Goal: Task Accomplishment & Management: Use online tool/utility

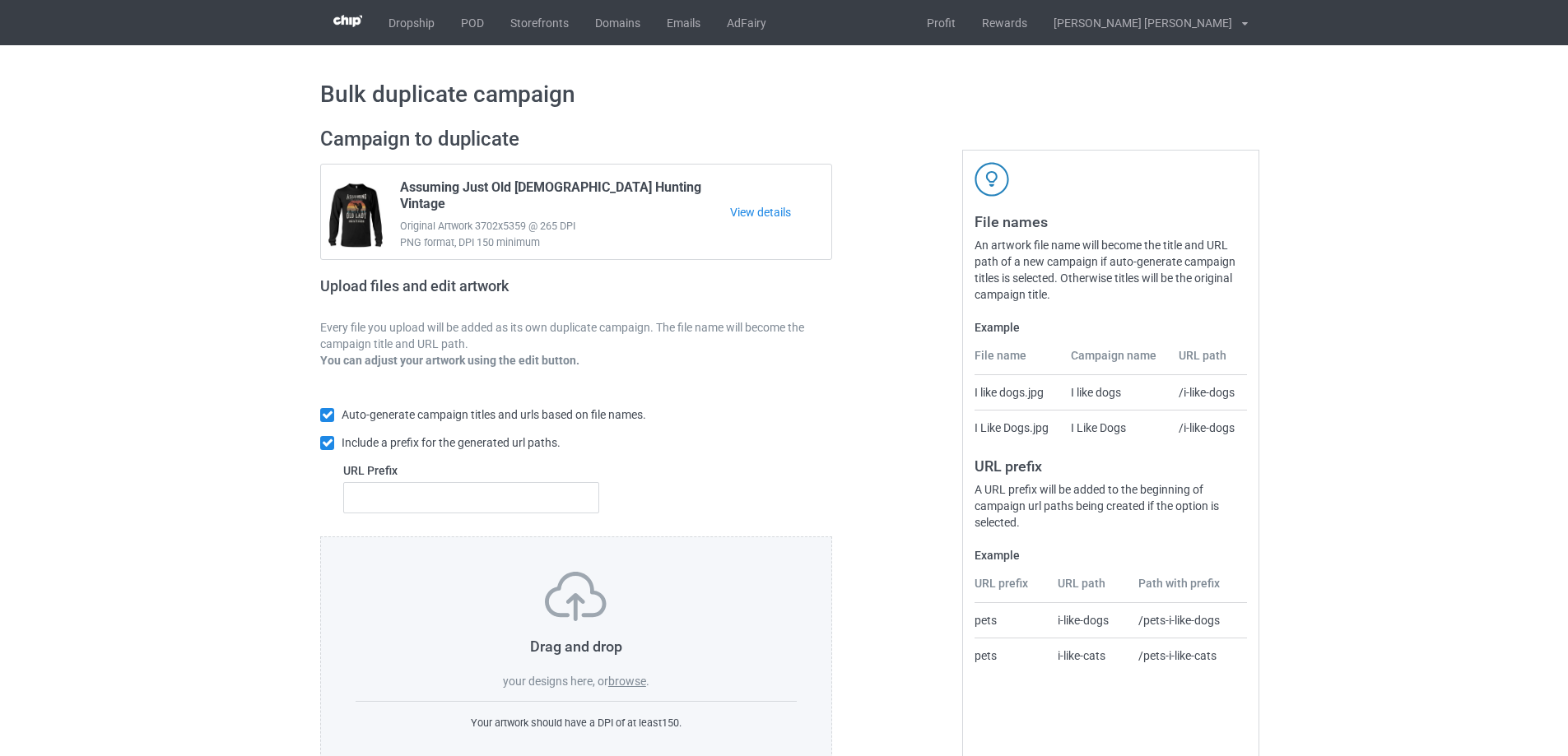
click at [622, 686] on label "browse" at bounding box center [627, 680] width 38 height 13
click at [0, 0] on input "browse" at bounding box center [0, 0] width 0 height 0
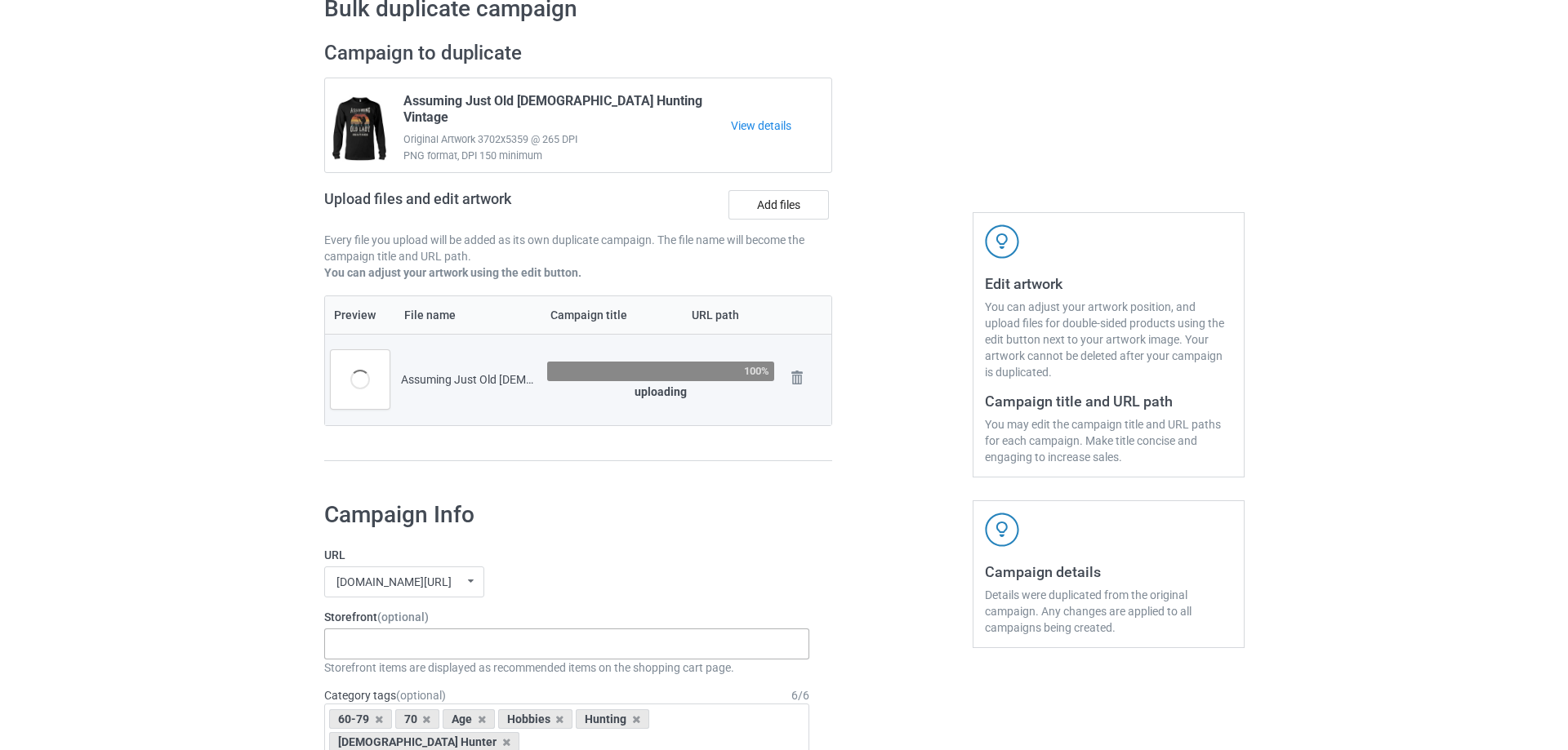
scroll to position [163, 0]
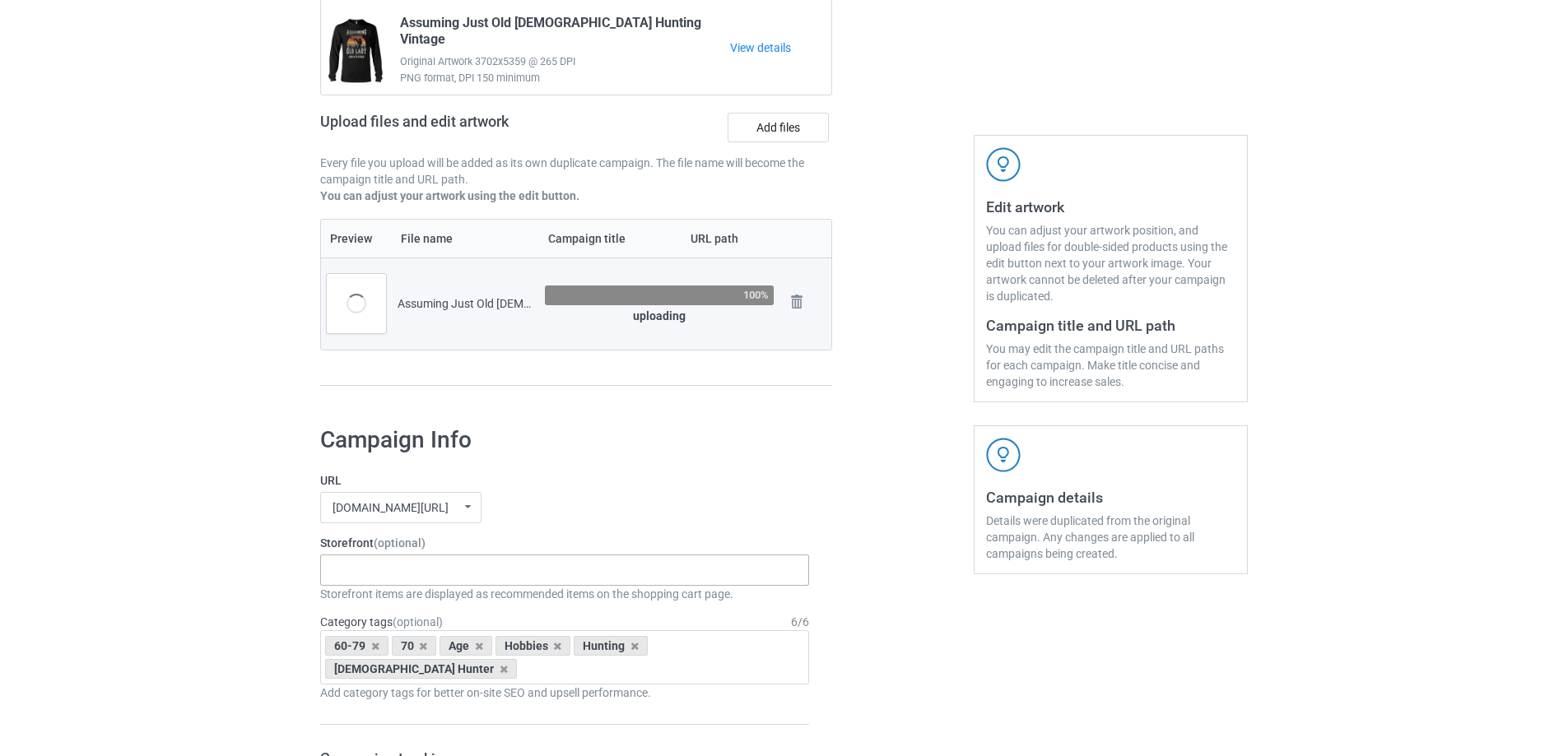
click at [401, 566] on div "Gifts For Bikers No Hobby [DATE] Hide And Seek World Champion Sasquatch I Love …" at bounding box center [564, 571] width 488 height 31
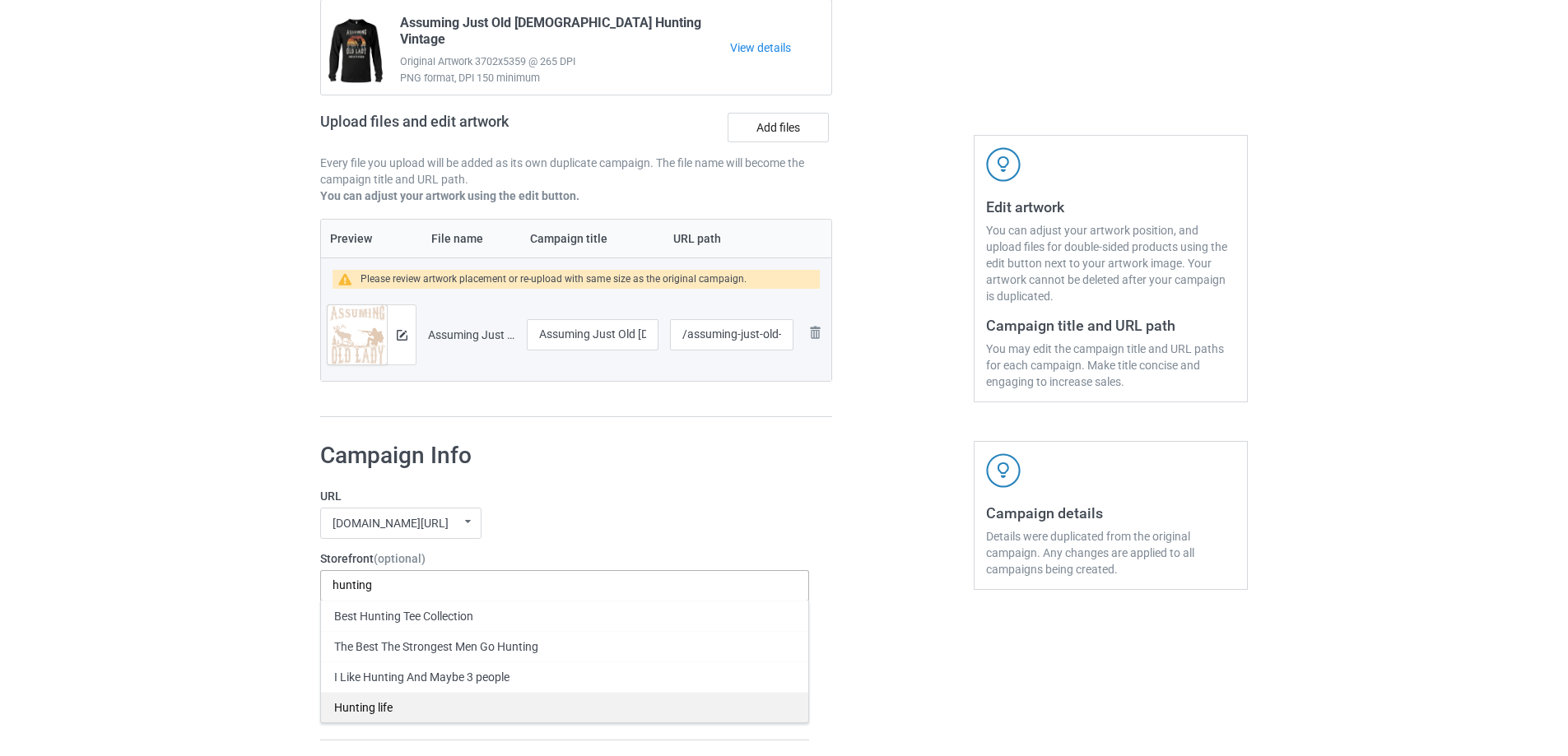
type input "hunting"
click at [372, 708] on div "Hunting life" at bounding box center [564, 707] width 487 height 30
click at [768, 513] on div "[DOMAIN_NAME][URL] [DOMAIN_NAME][URL] undefined/ [DOMAIN_NAME][URL] [DOMAIN_NAM…" at bounding box center [564, 524] width 488 height 31
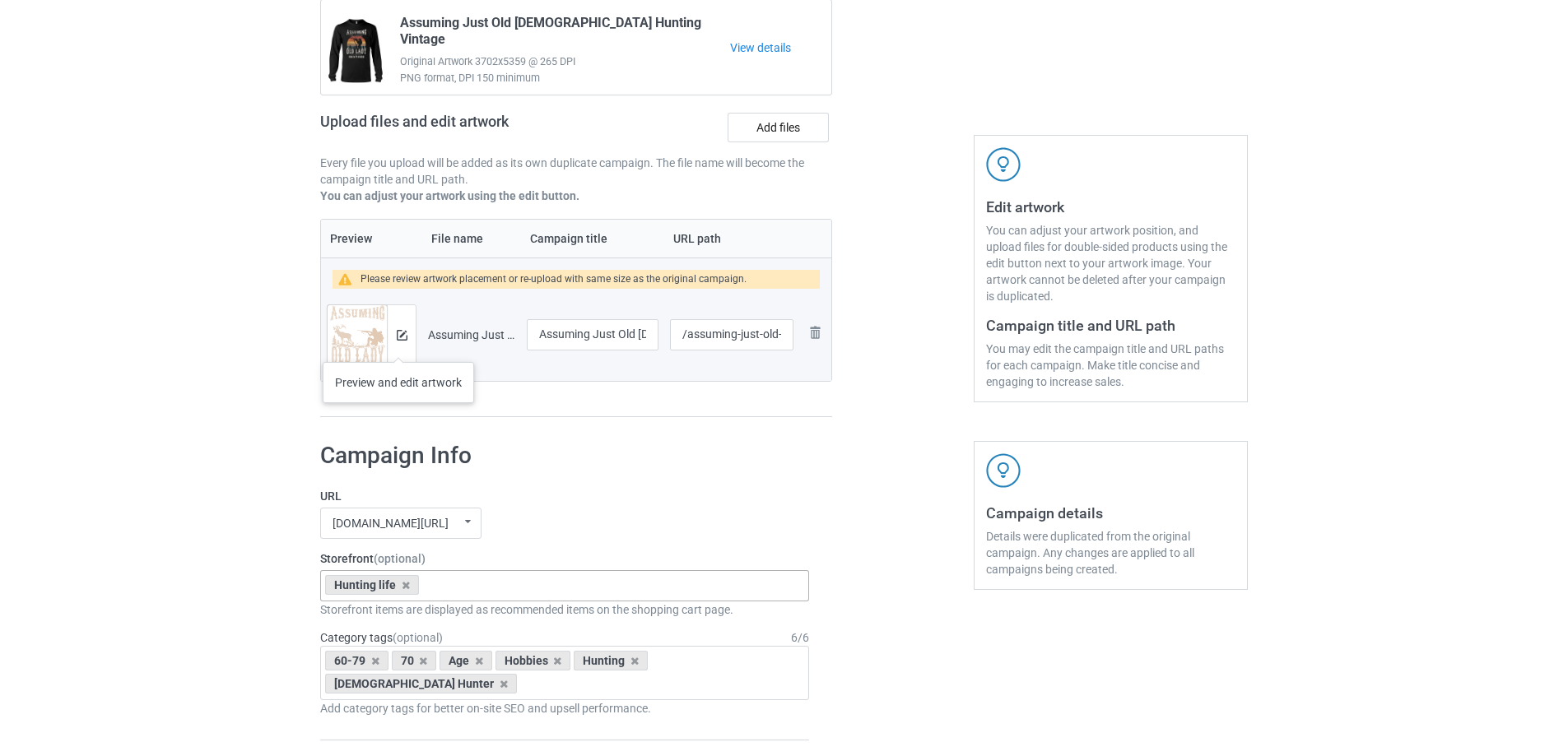
click at [398, 345] on div at bounding box center [400, 334] width 28 height 59
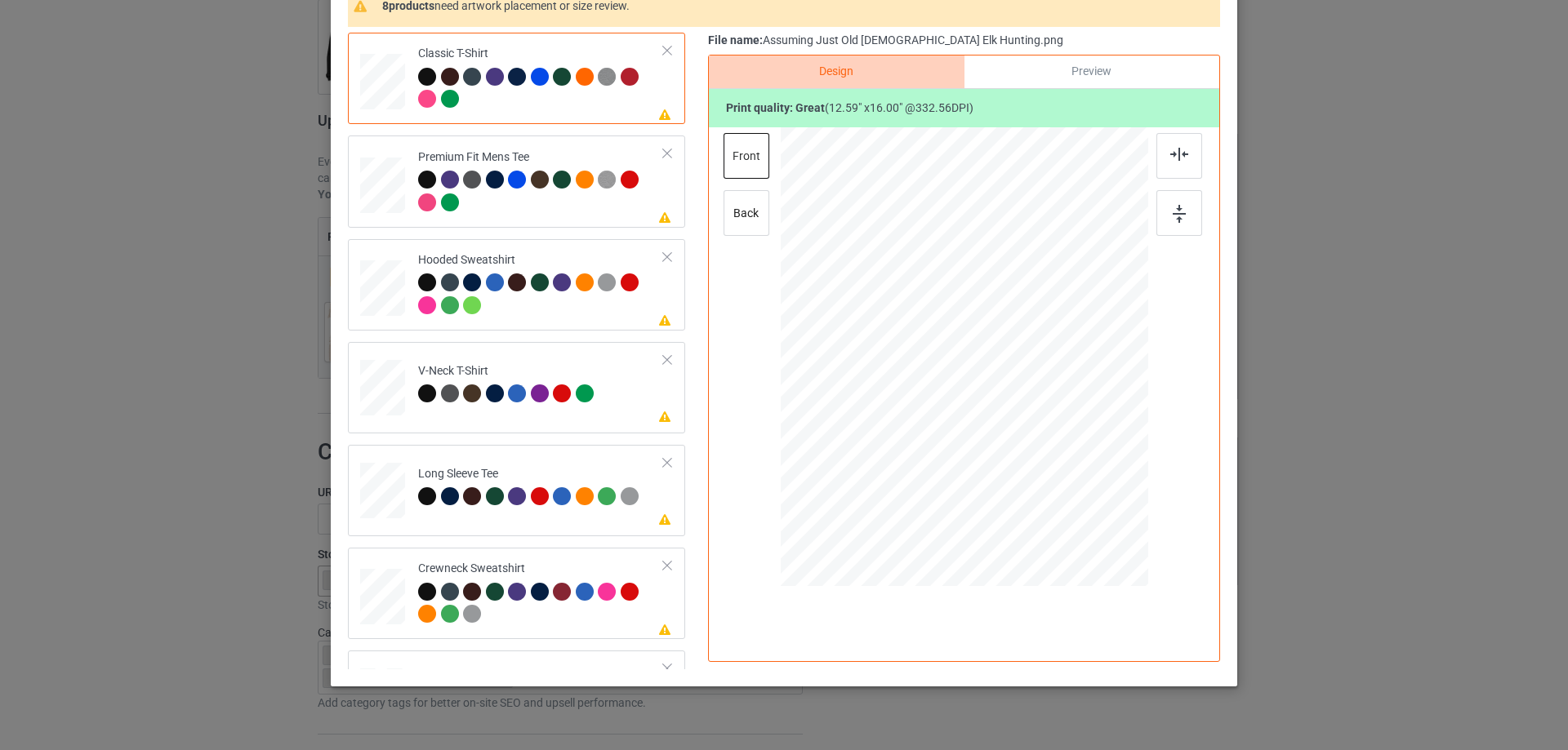
scroll to position [192, 0]
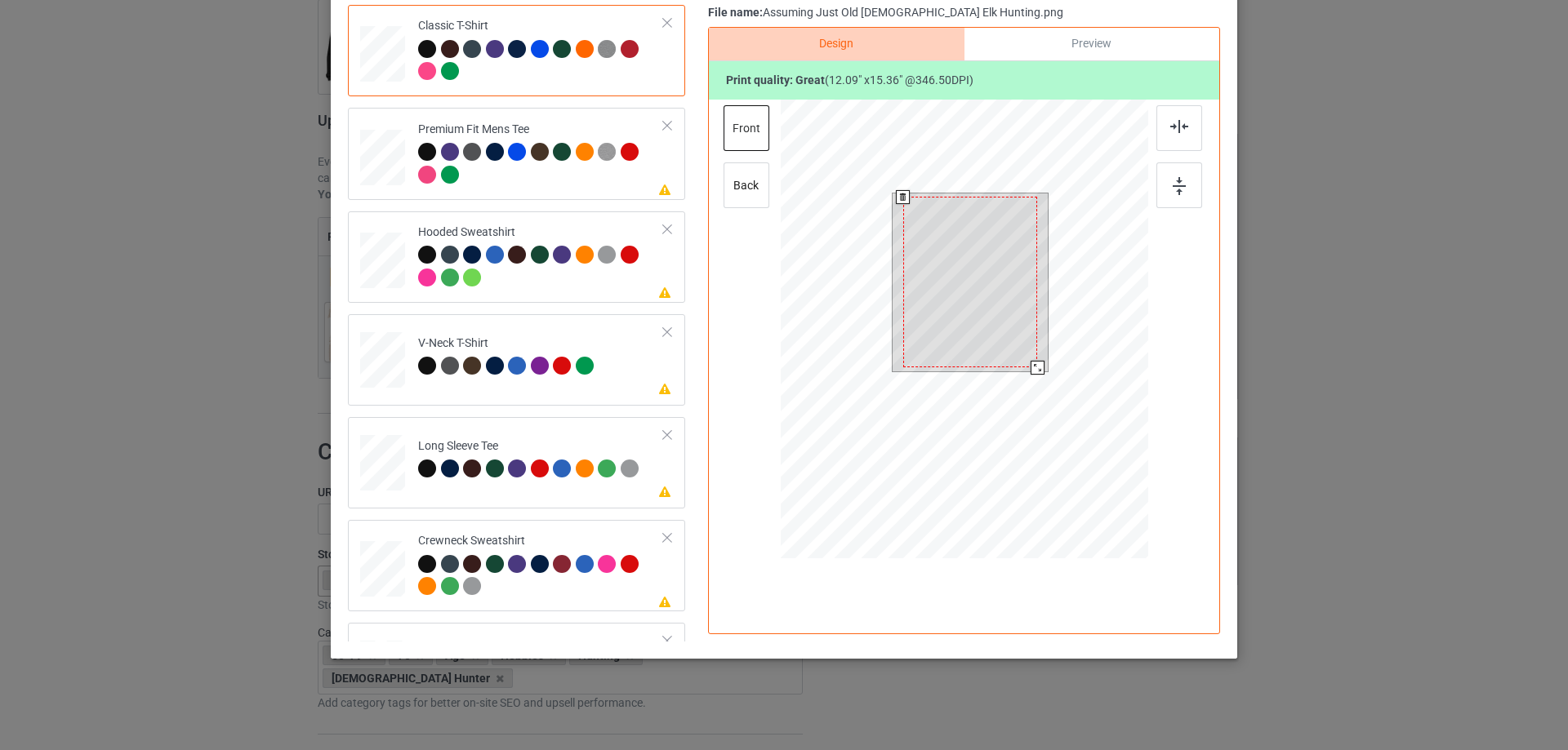
click at [1034, 368] on div at bounding box center [1038, 368] width 14 height 14
drag, startPoint x: 1010, startPoint y: 339, endPoint x: 1008, endPoint y: 328, distance: 11.2
click at [1008, 328] on div at bounding box center [968, 278] width 134 height 170
click at [1032, 365] on div at bounding box center [1039, 367] width 14 height 14
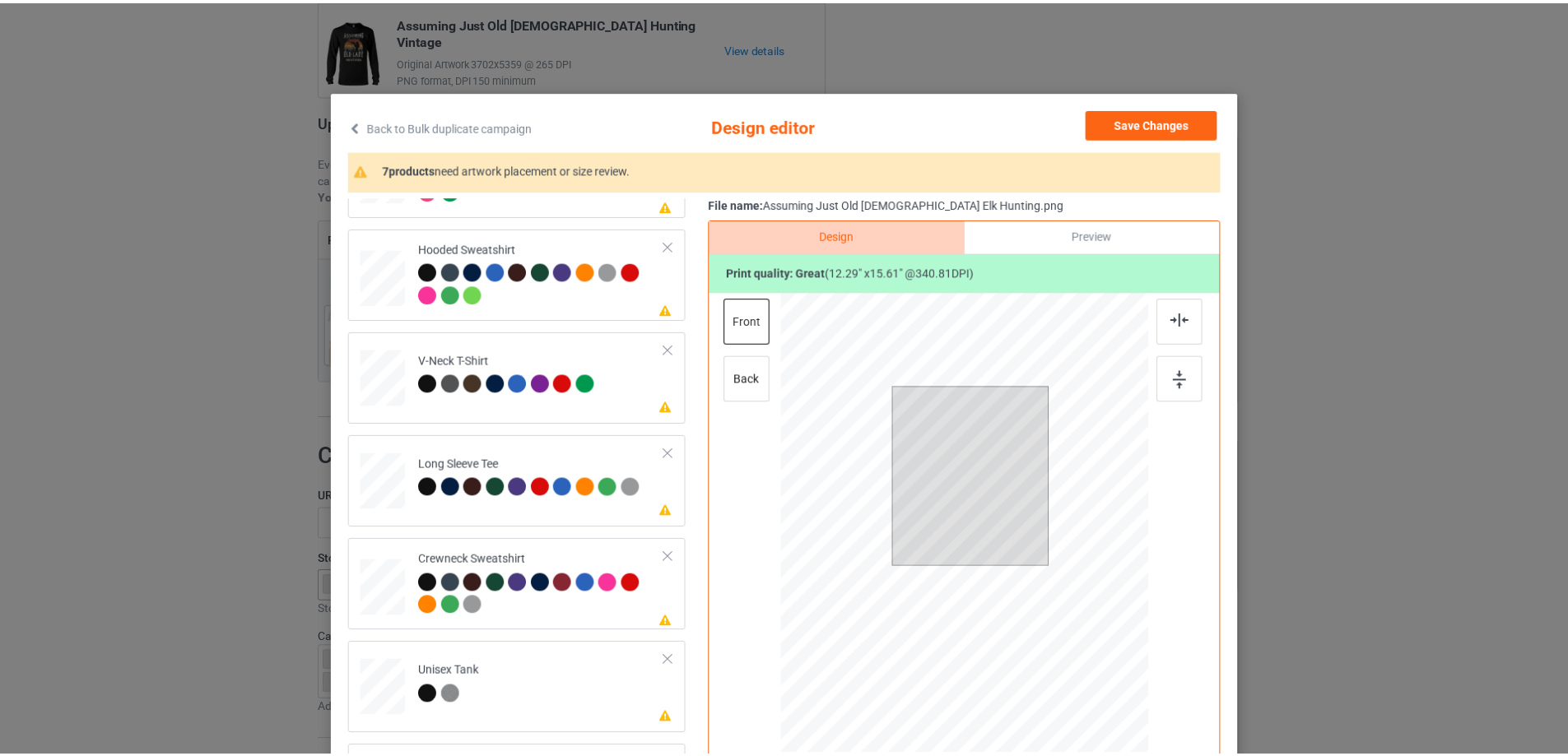
scroll to position [0, 0]
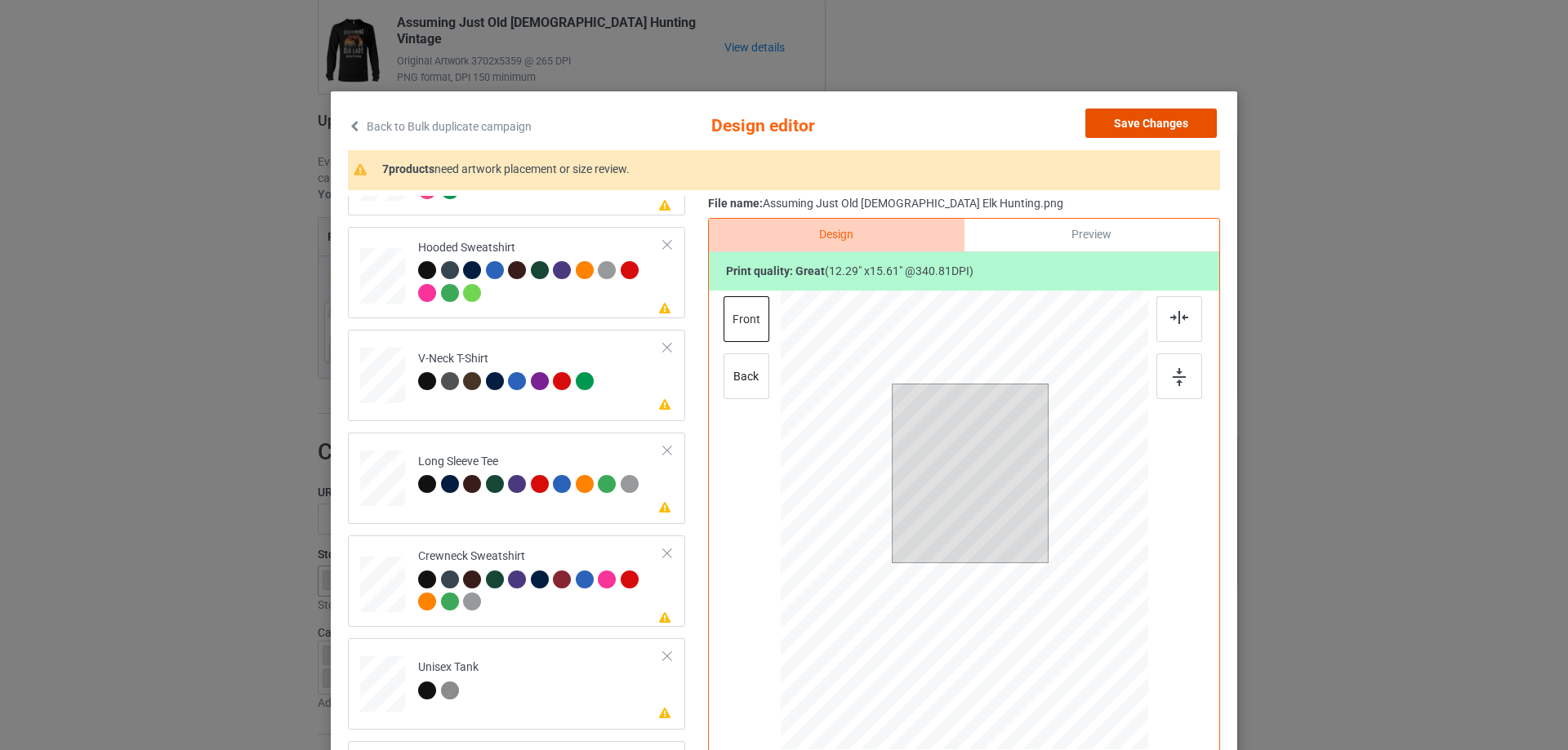
click at [1176, 132] on button "Save Changes" at bounding box center [1150, 124] width 131 height 29
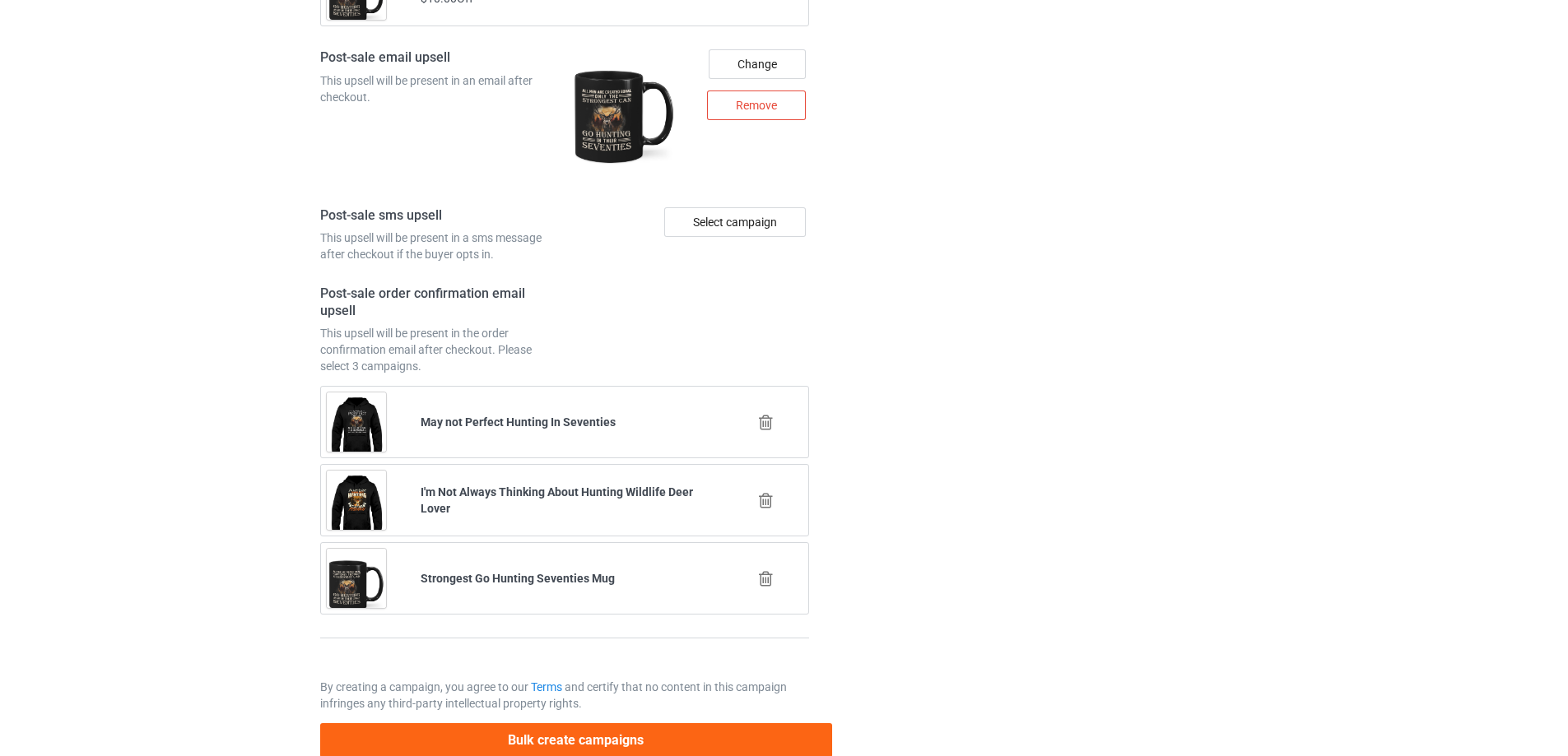
scroll to position [2273, 0]
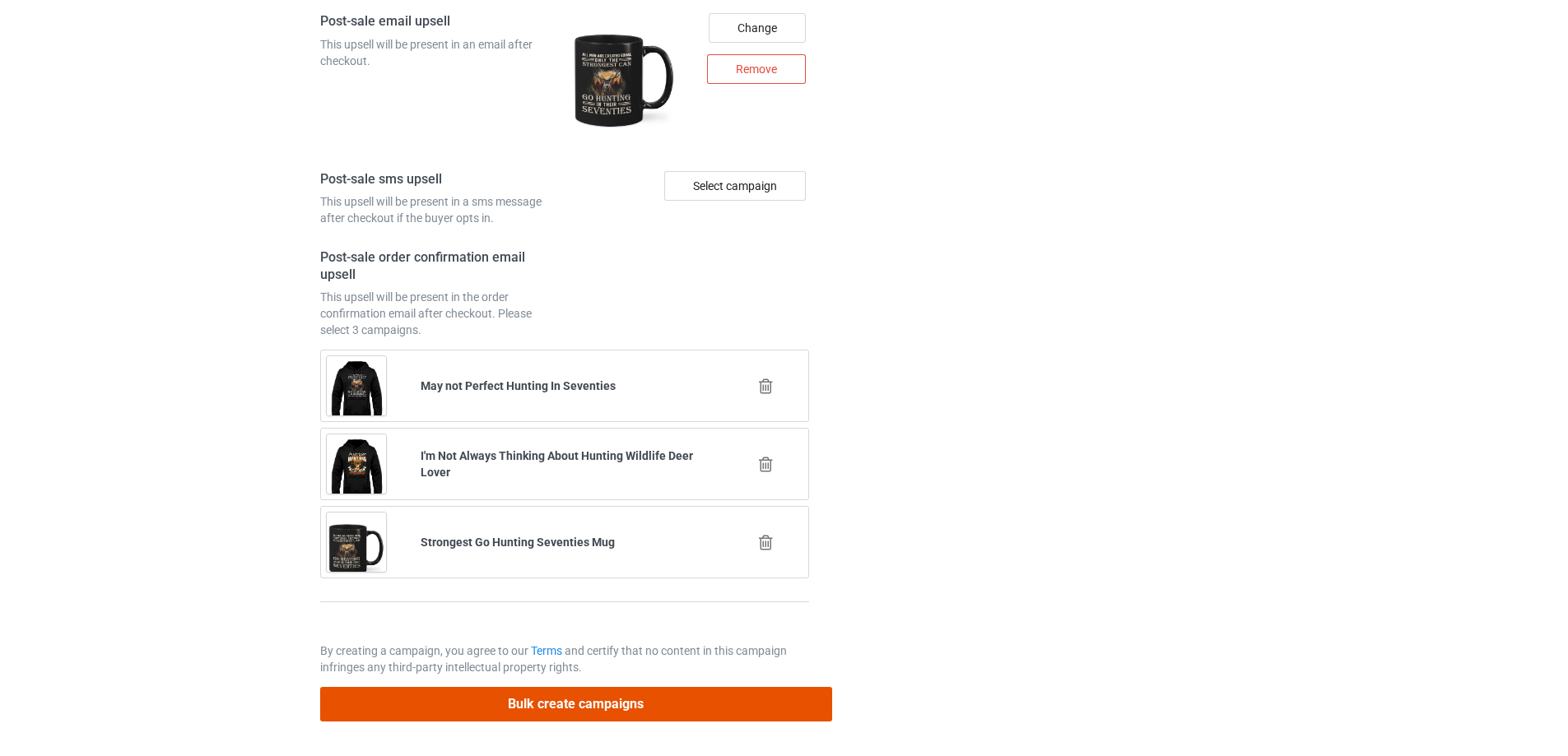
click at [537, 687] on button "Bulk create campaigns" at bounding box center [576, 704] width 512 height 33
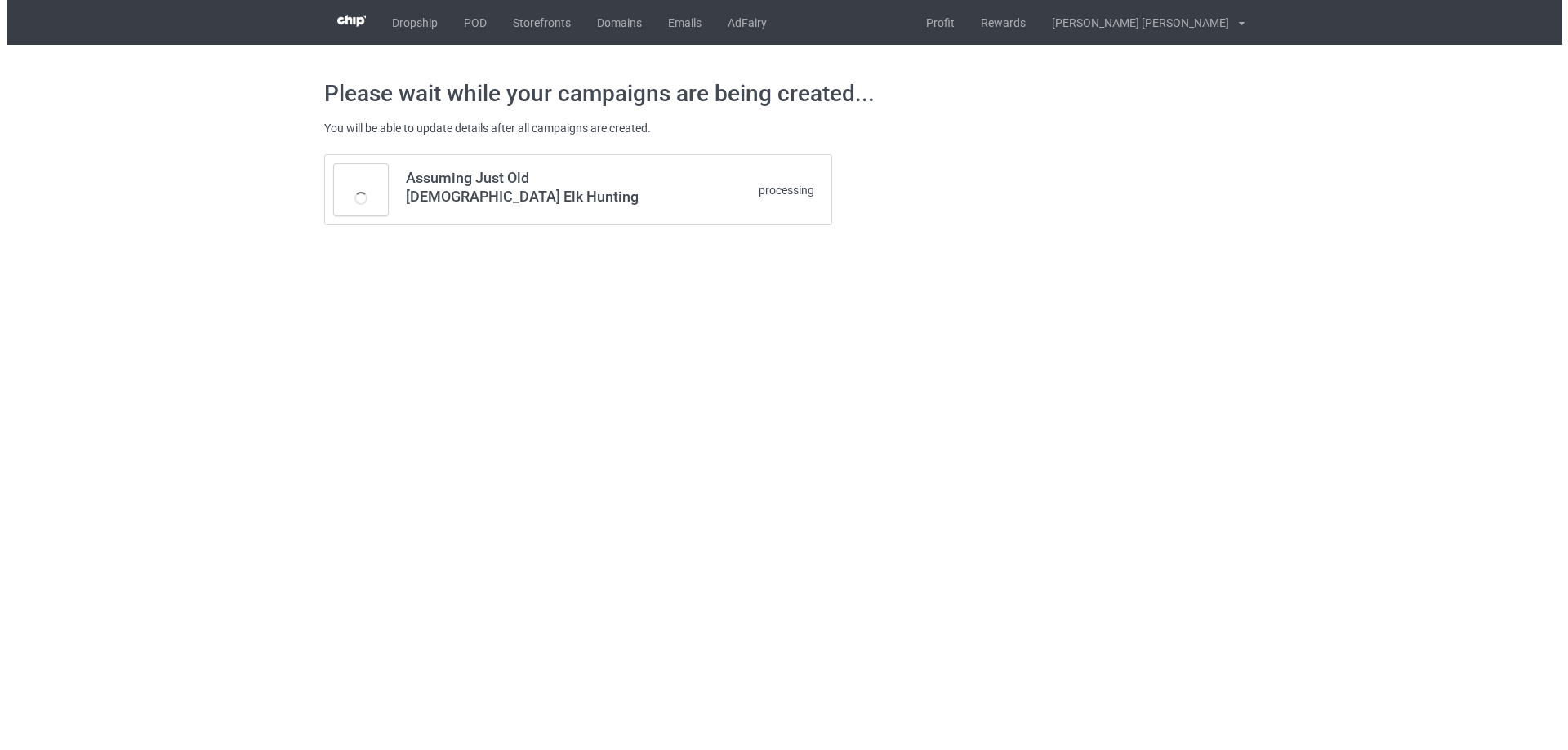
scroll to position [0, 0]
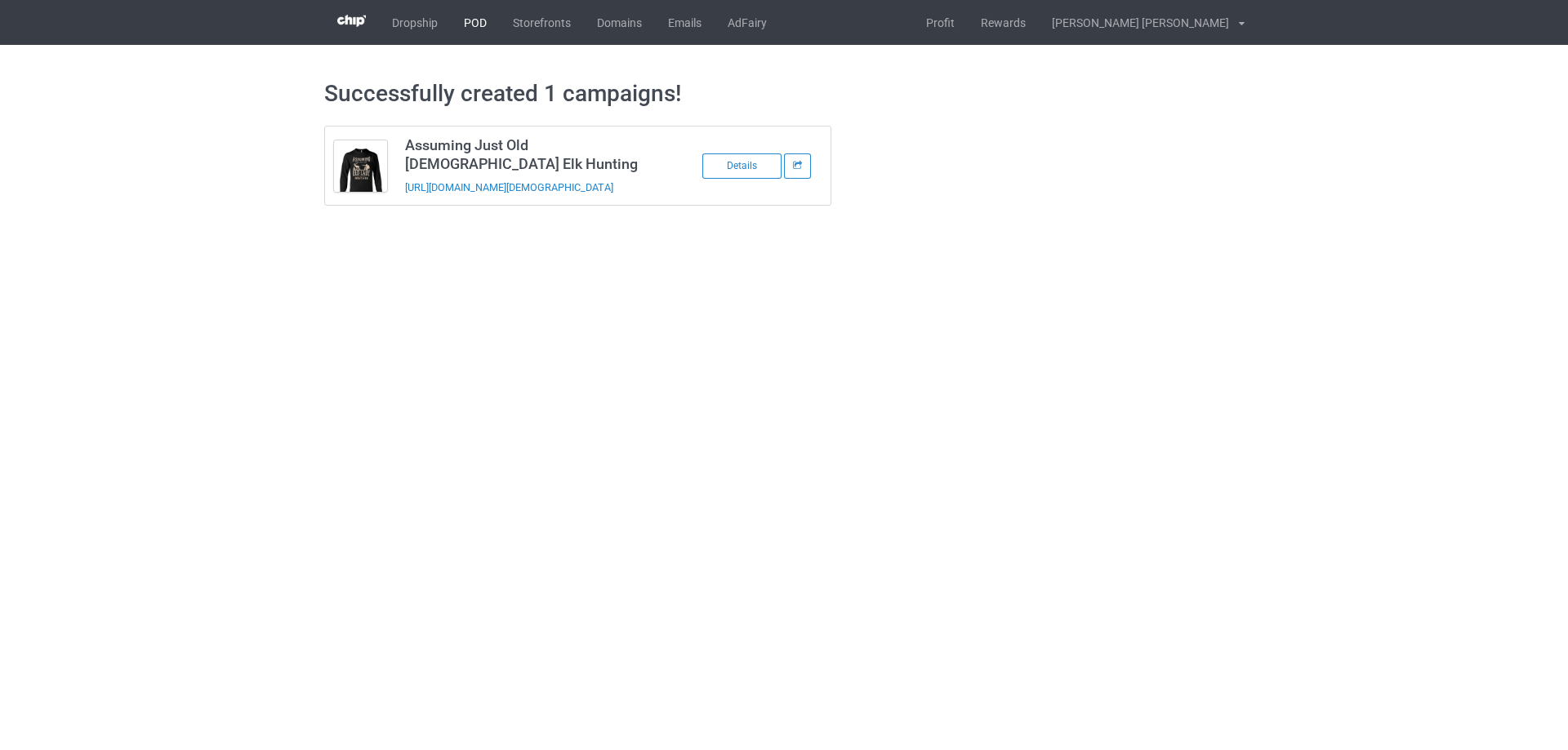
click at [473, 18] on link "POD" at bounding box center [475, 22] width 49 height 45
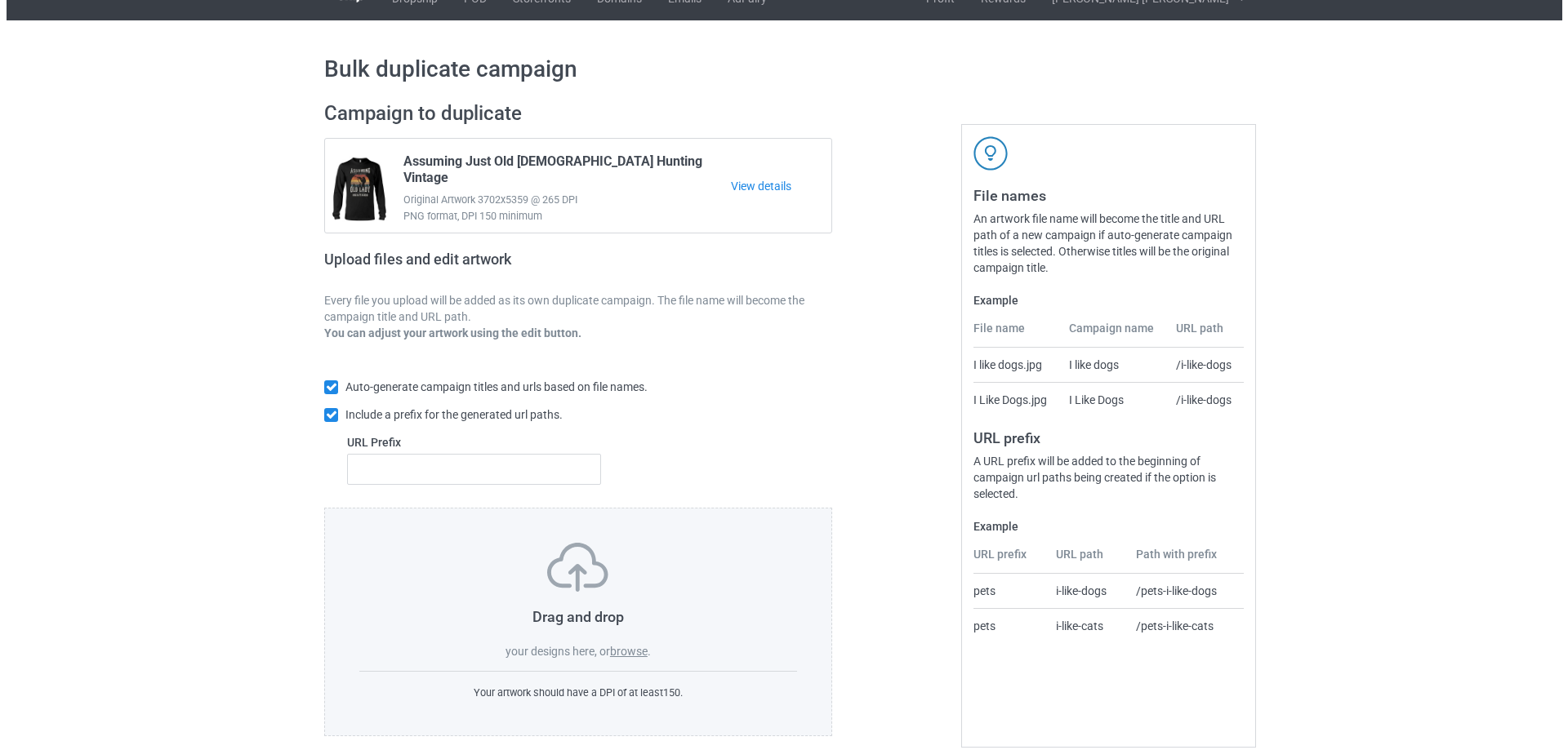
scroll to position [46, 0]
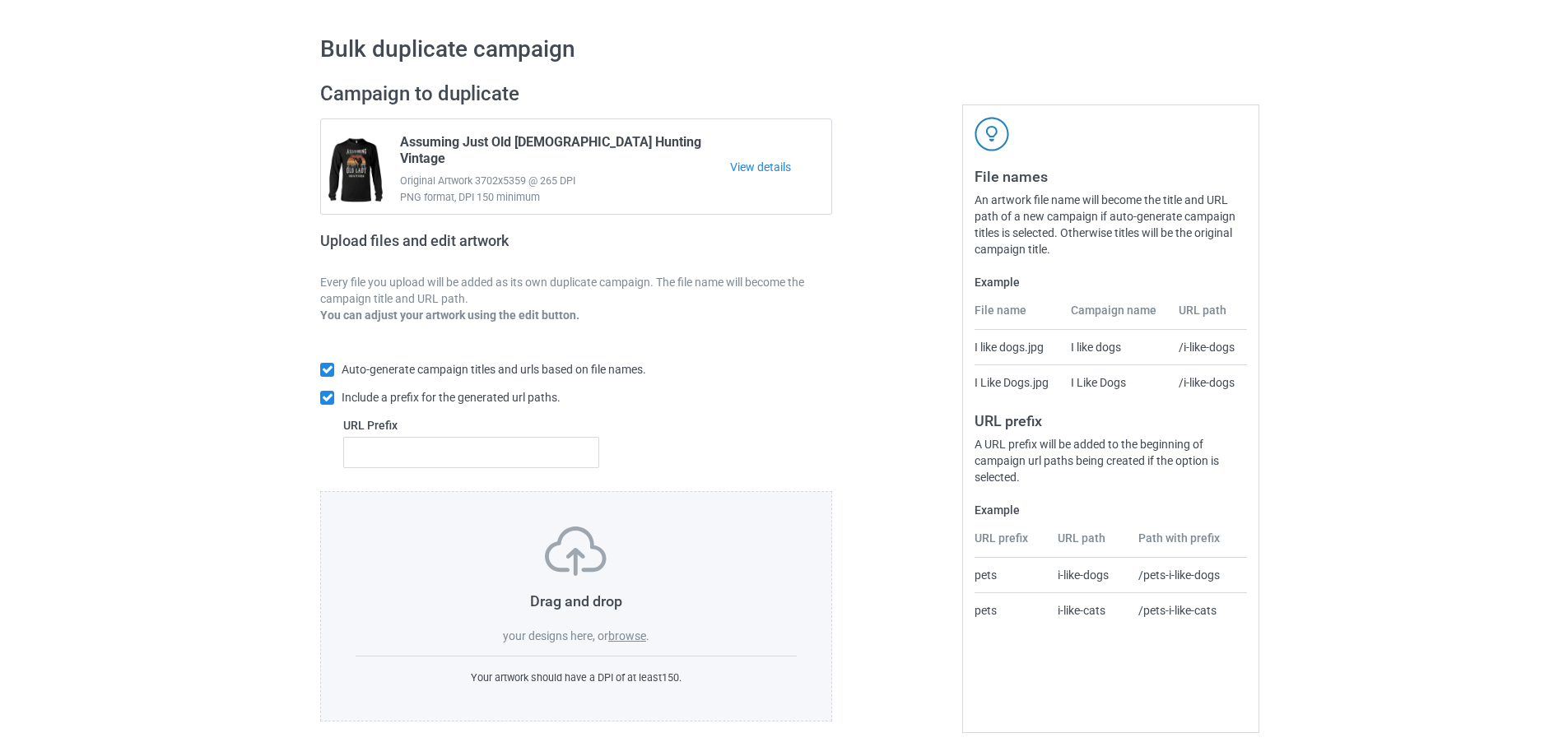
click at [630, 642] on label "browse" at bounding box center [627, 635] width 38 height 13
click at [0, 0] on input "browse" at bounding box center [0, 0] width 0 height 0
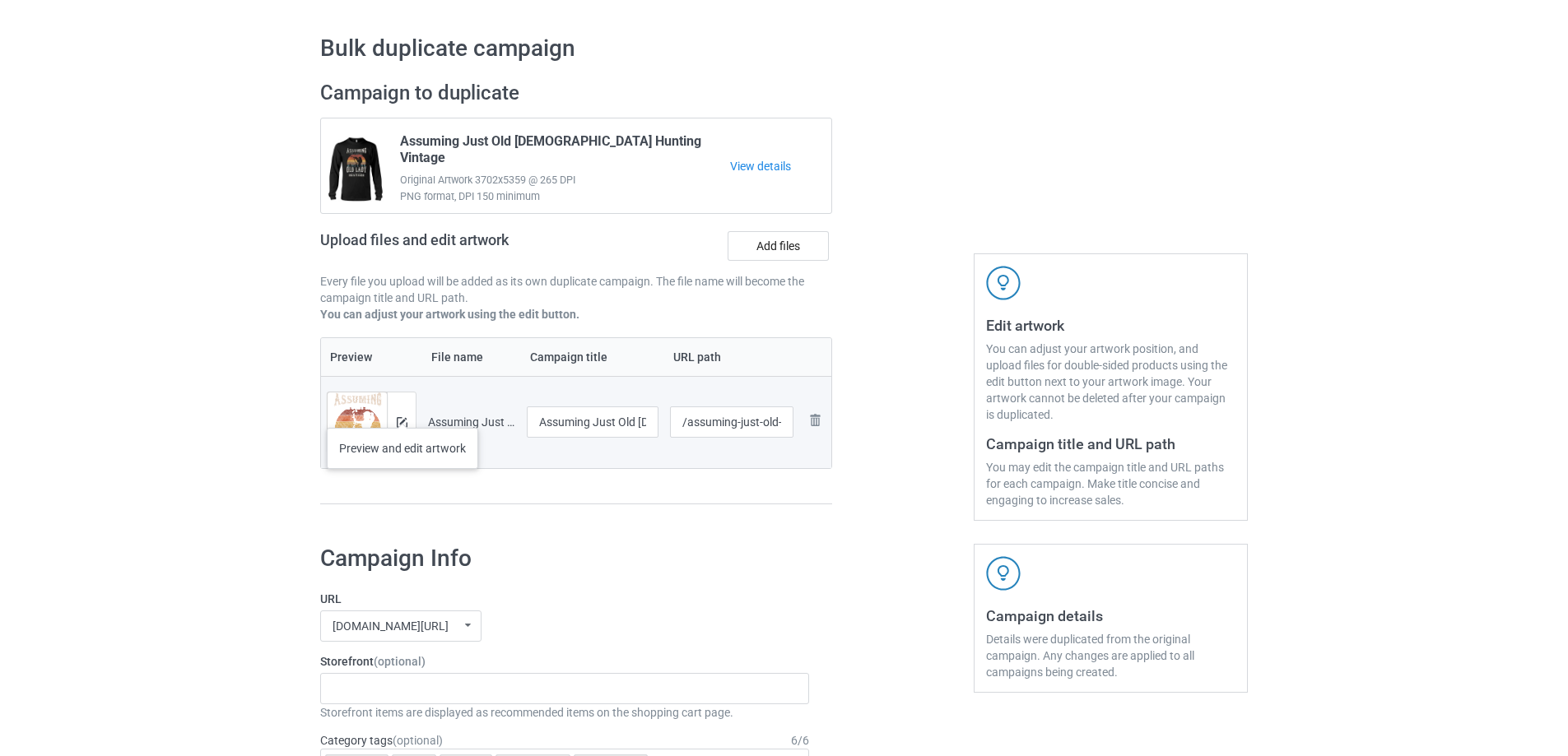
click at [402, 412] on div at bounding box center [400, 422] width 28 height 59
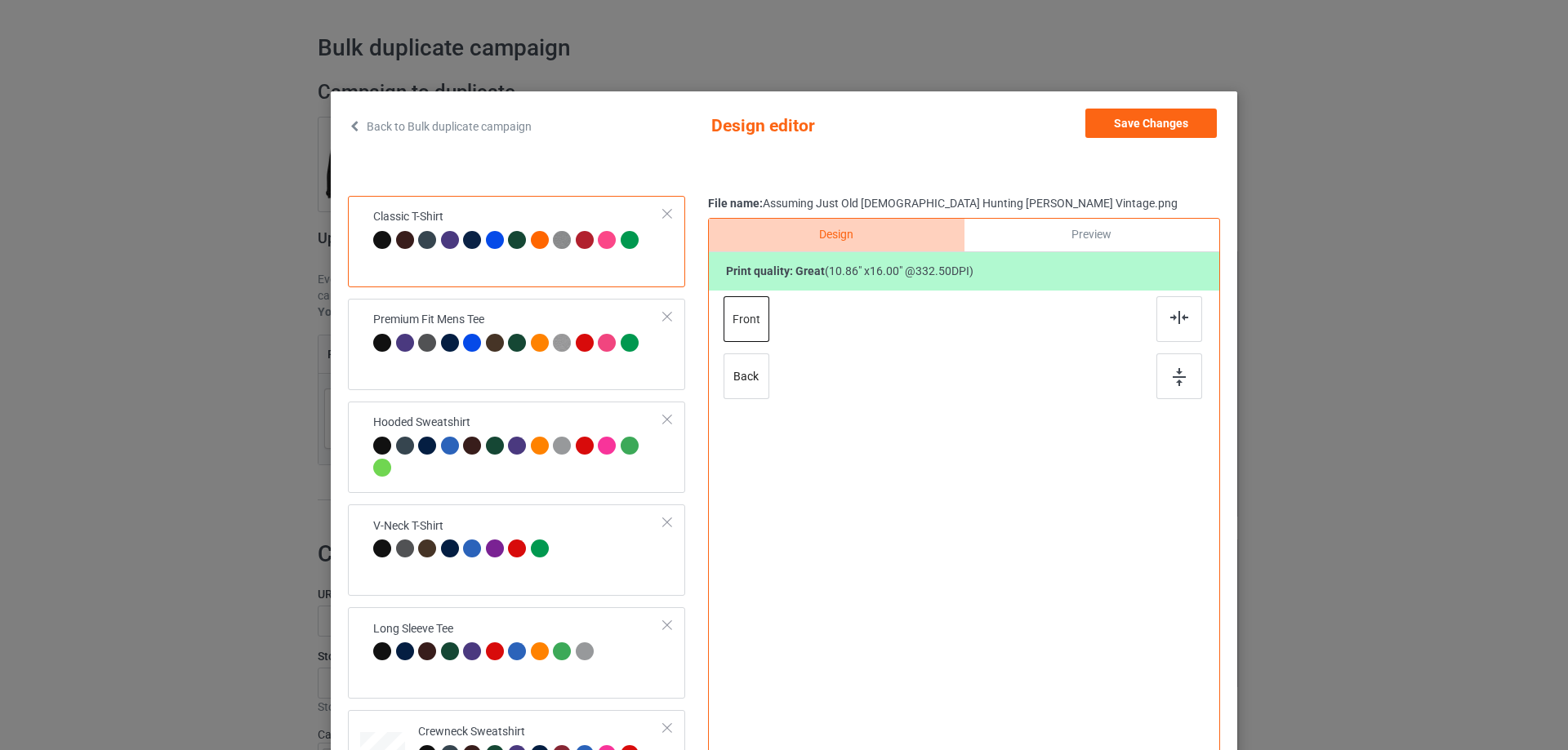
scroll to position [82, 0]
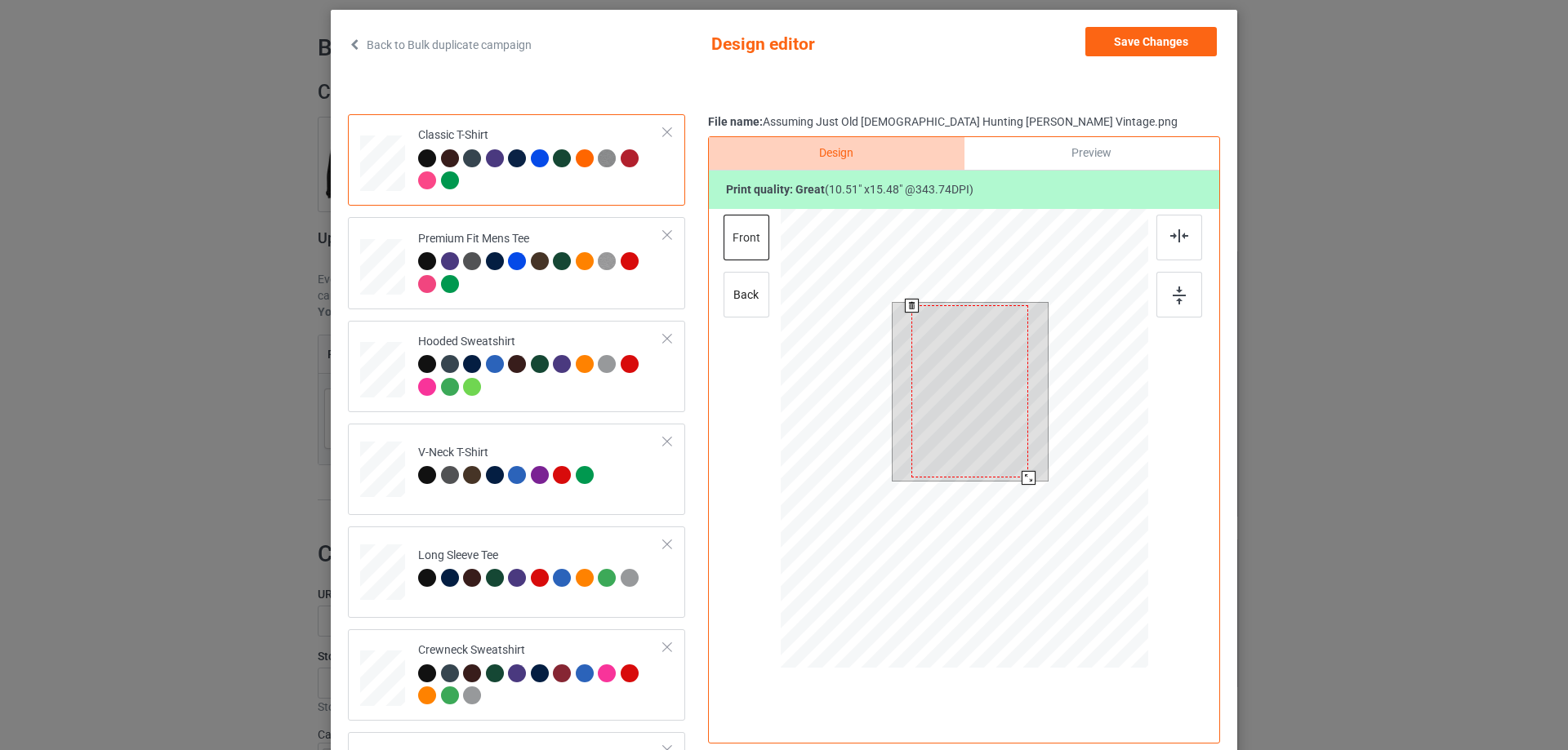
click at [1023, 473] on div at bounding box center [1029, 478] width 14 height 14
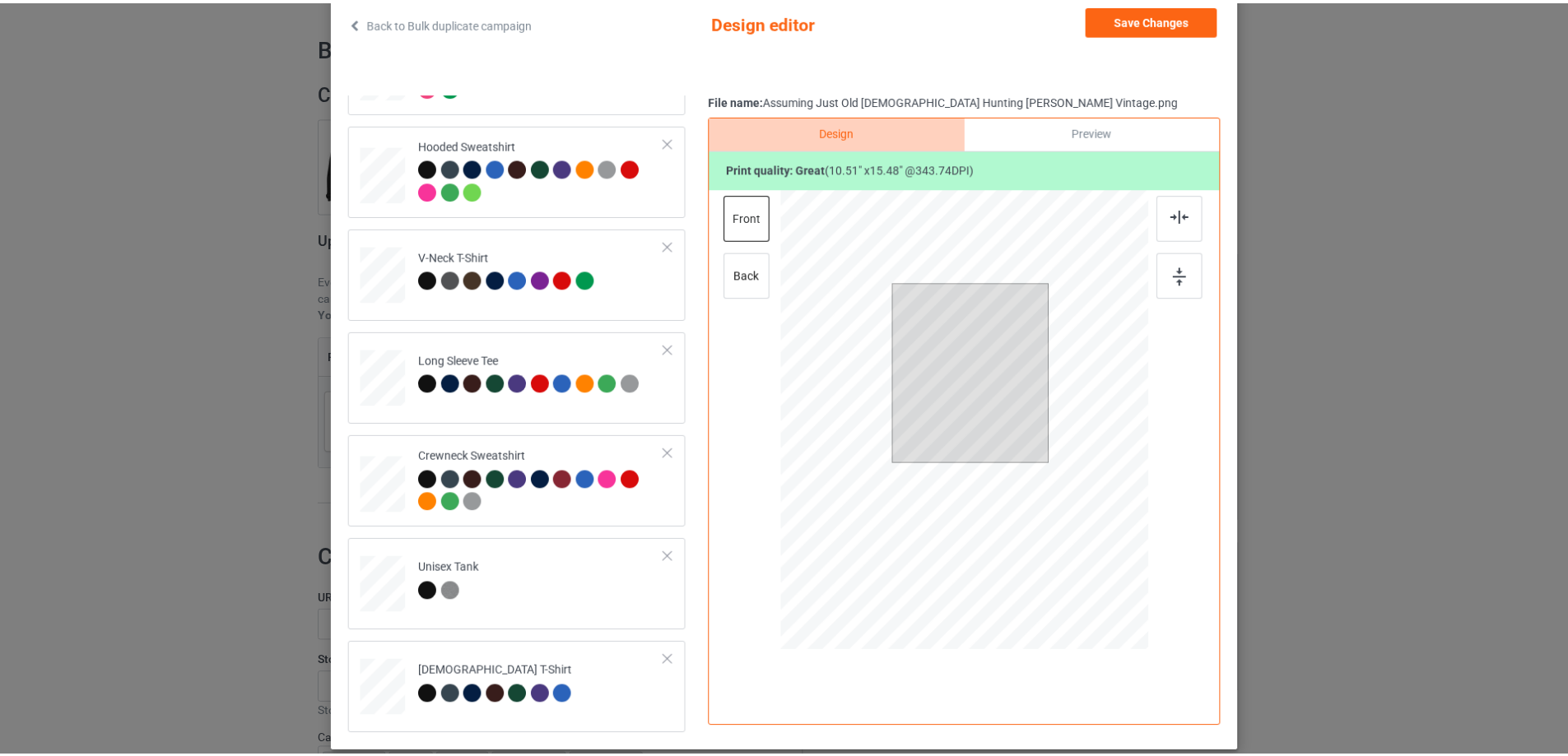
scroll to position [0, 0]
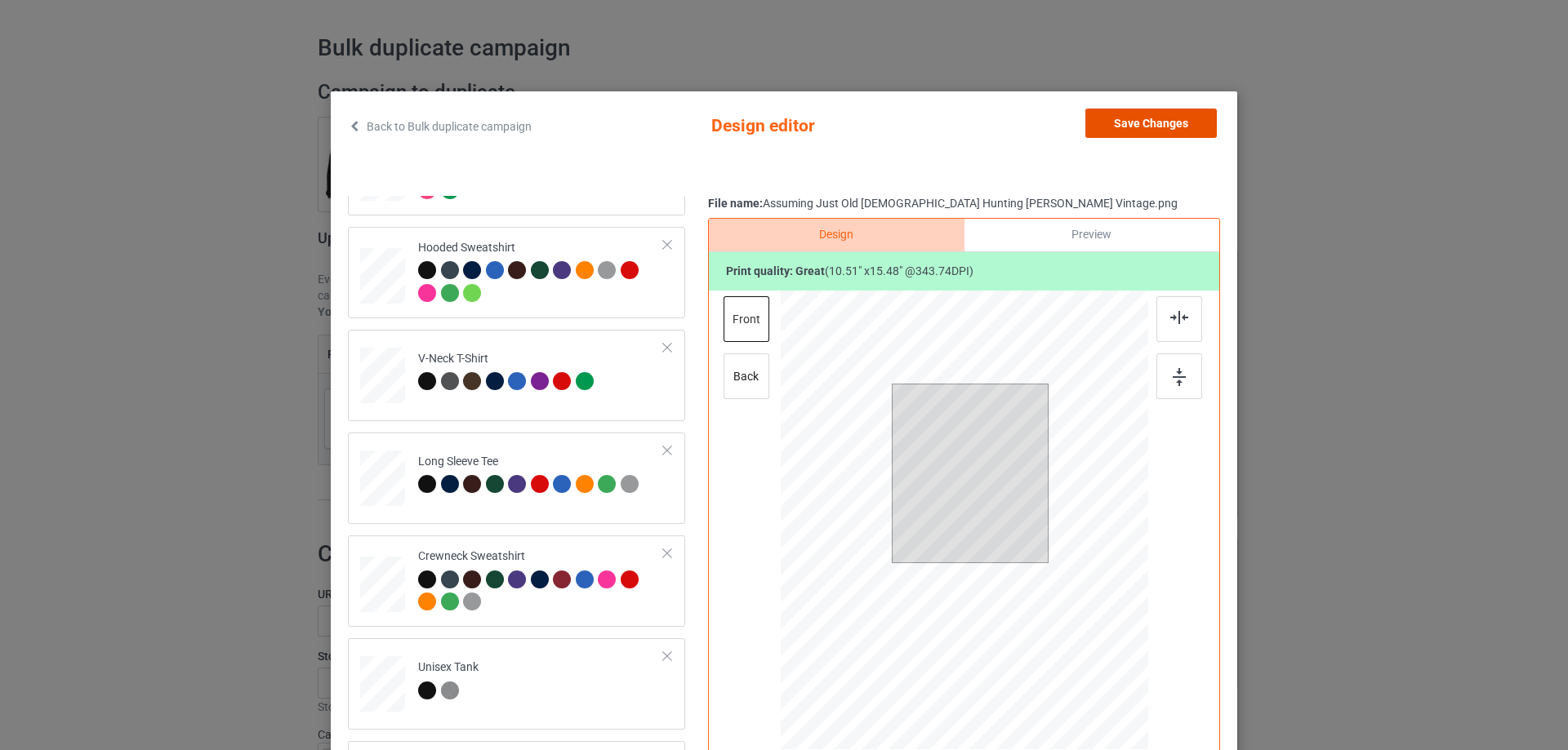
click at [1184, 122] on button "Save Changes" at bounding box center [1150, 124] width 131 height 29
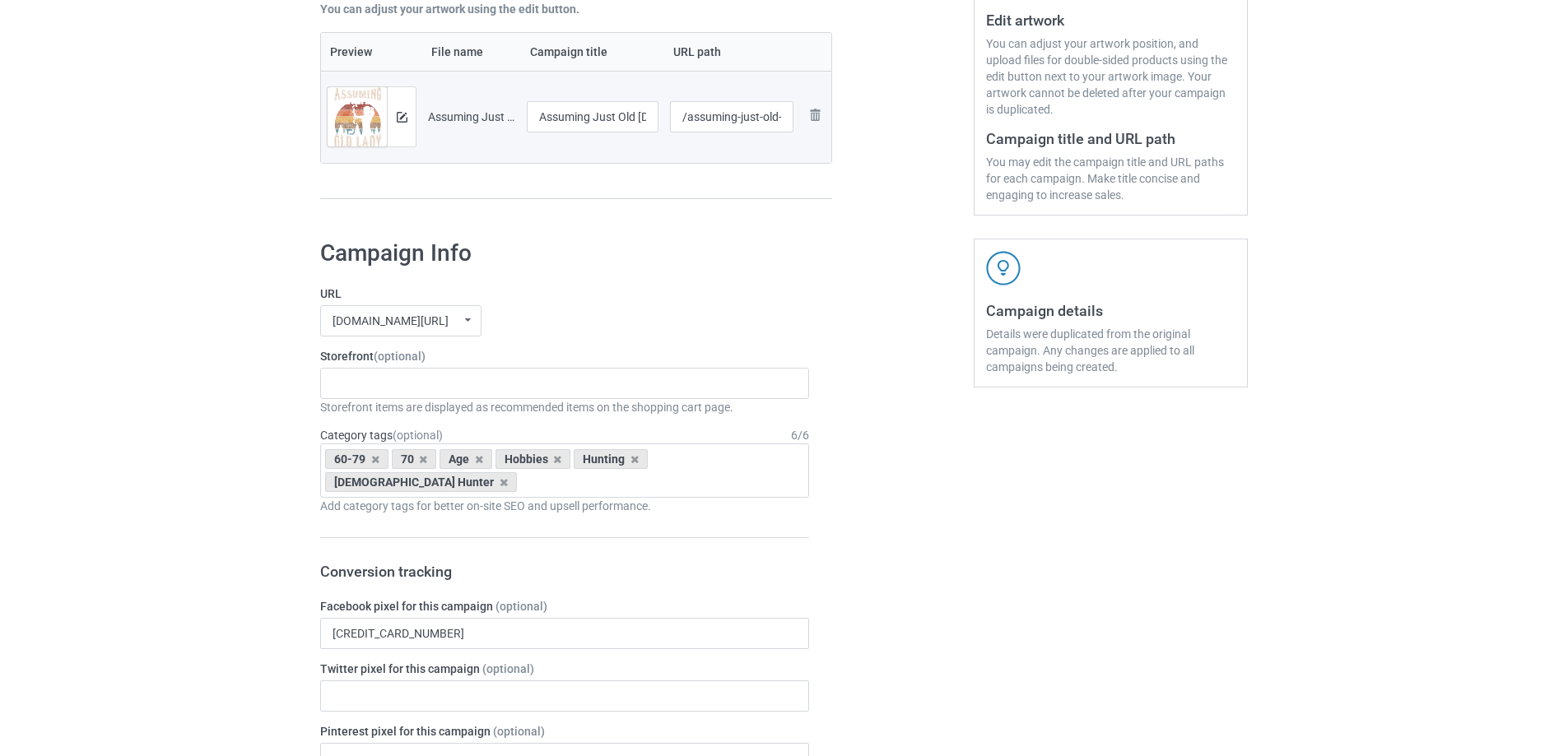
scroll to position [540, 0]
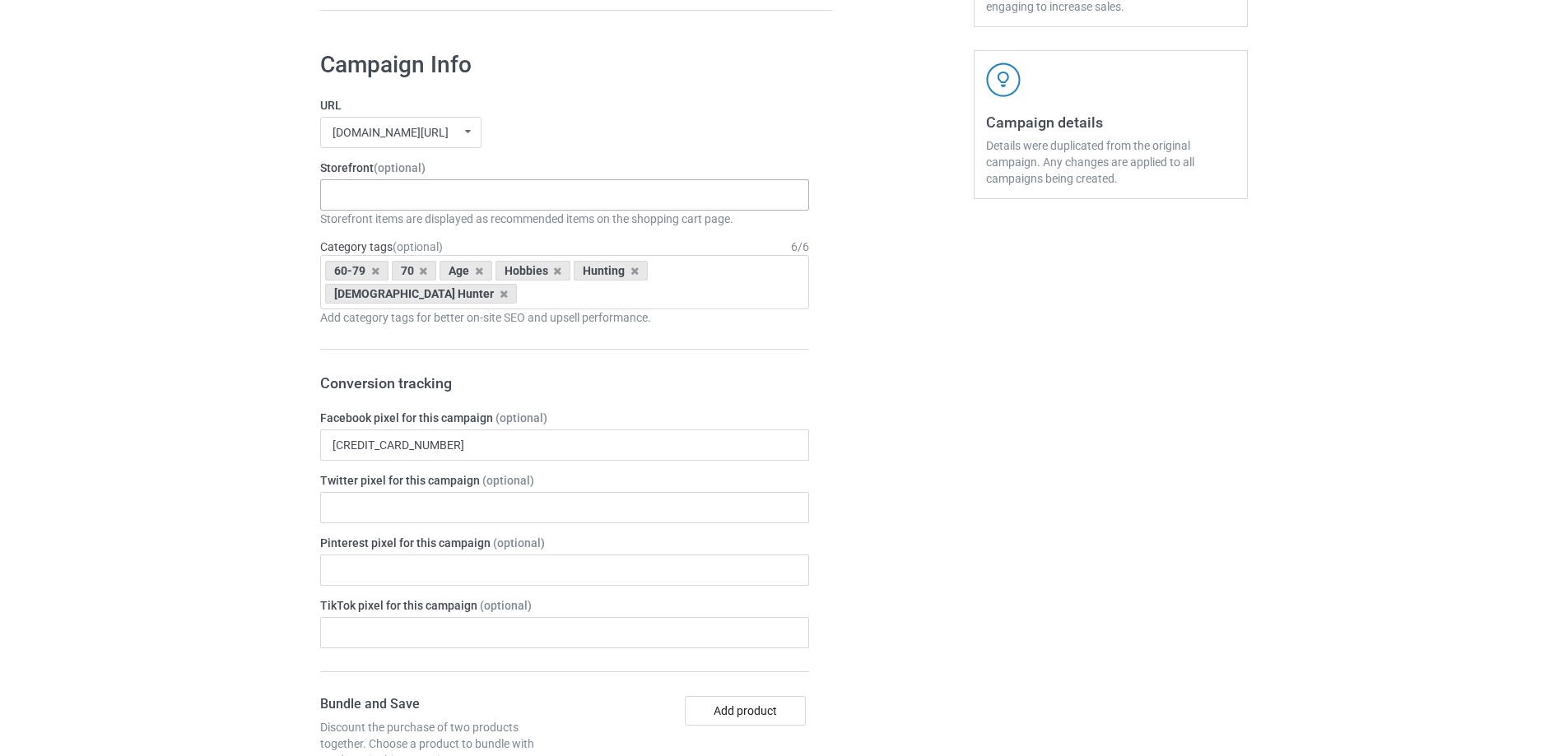
click at [413, 206] on div "Gifts For Bikers No Hobby [DATE] Hide And Seek World Champion Sasquatch I Love …" at bounding box center [564, 195] width 488 height 31
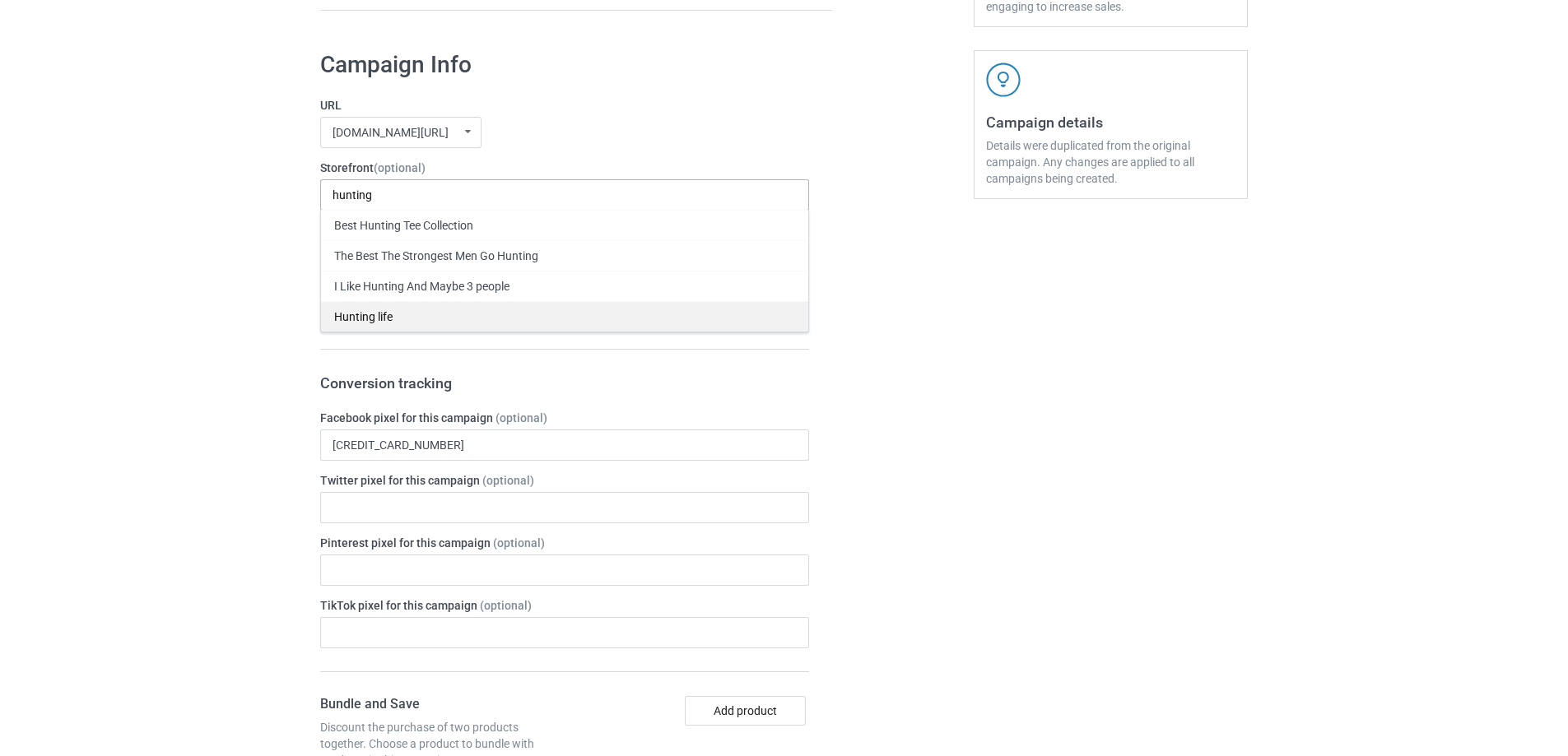
type input "hunting"
click at [381, 312] on div "Hunting life" at bounding box center [564, 316] width 487 height 30
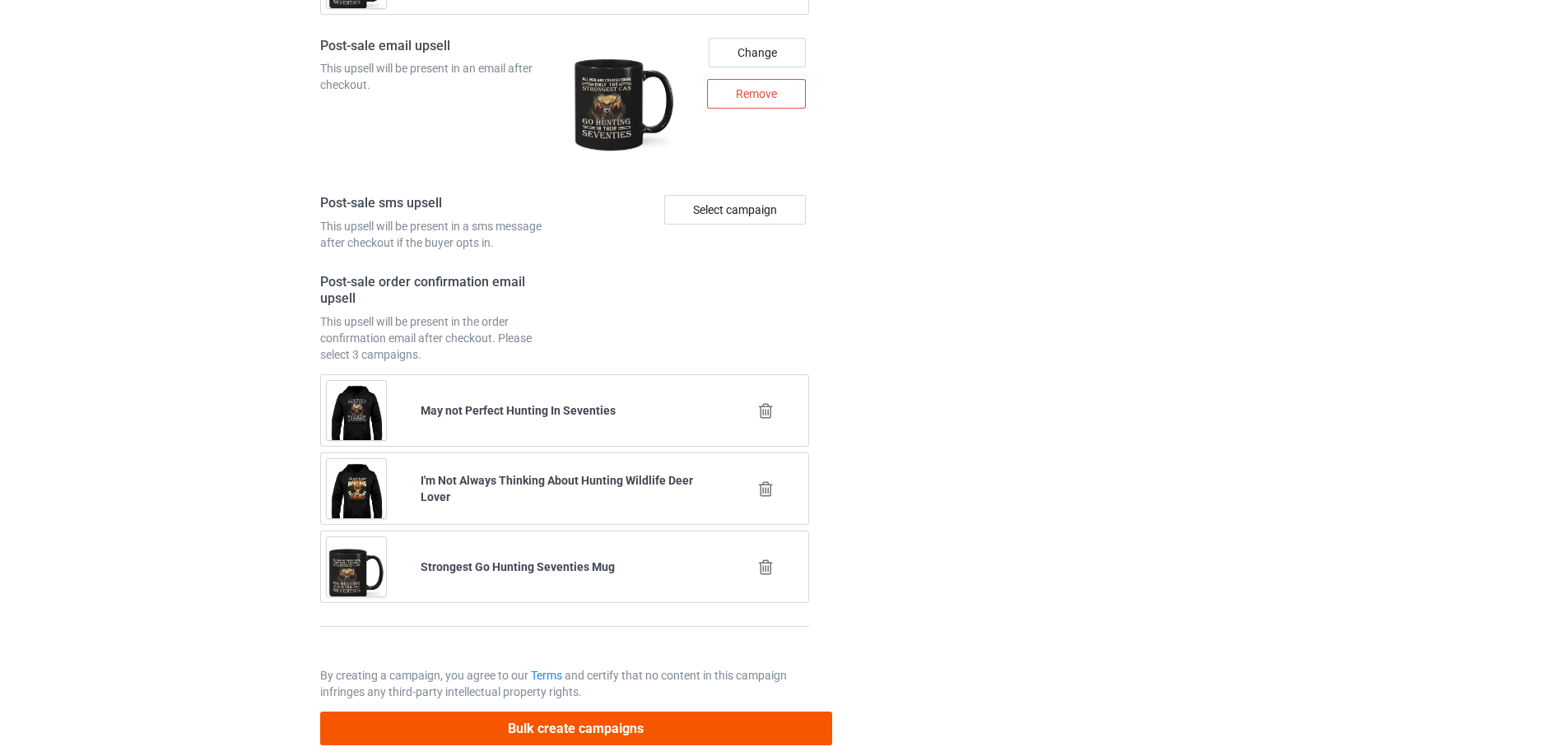
scroll to position [2258, 0]
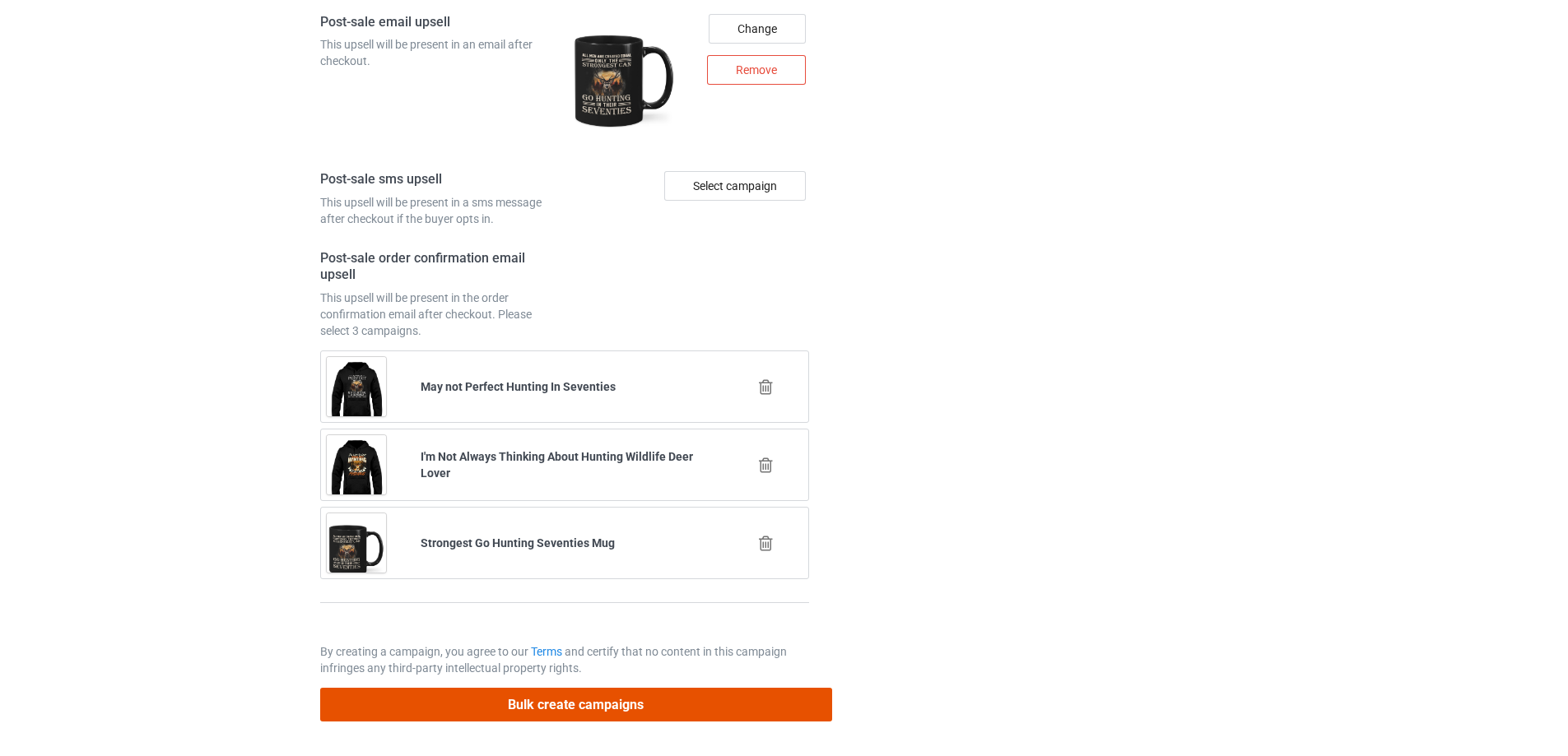
click at [595, 719] on button "Bulk create campaigns" at bounding box center [576, 705] width 512 height 33
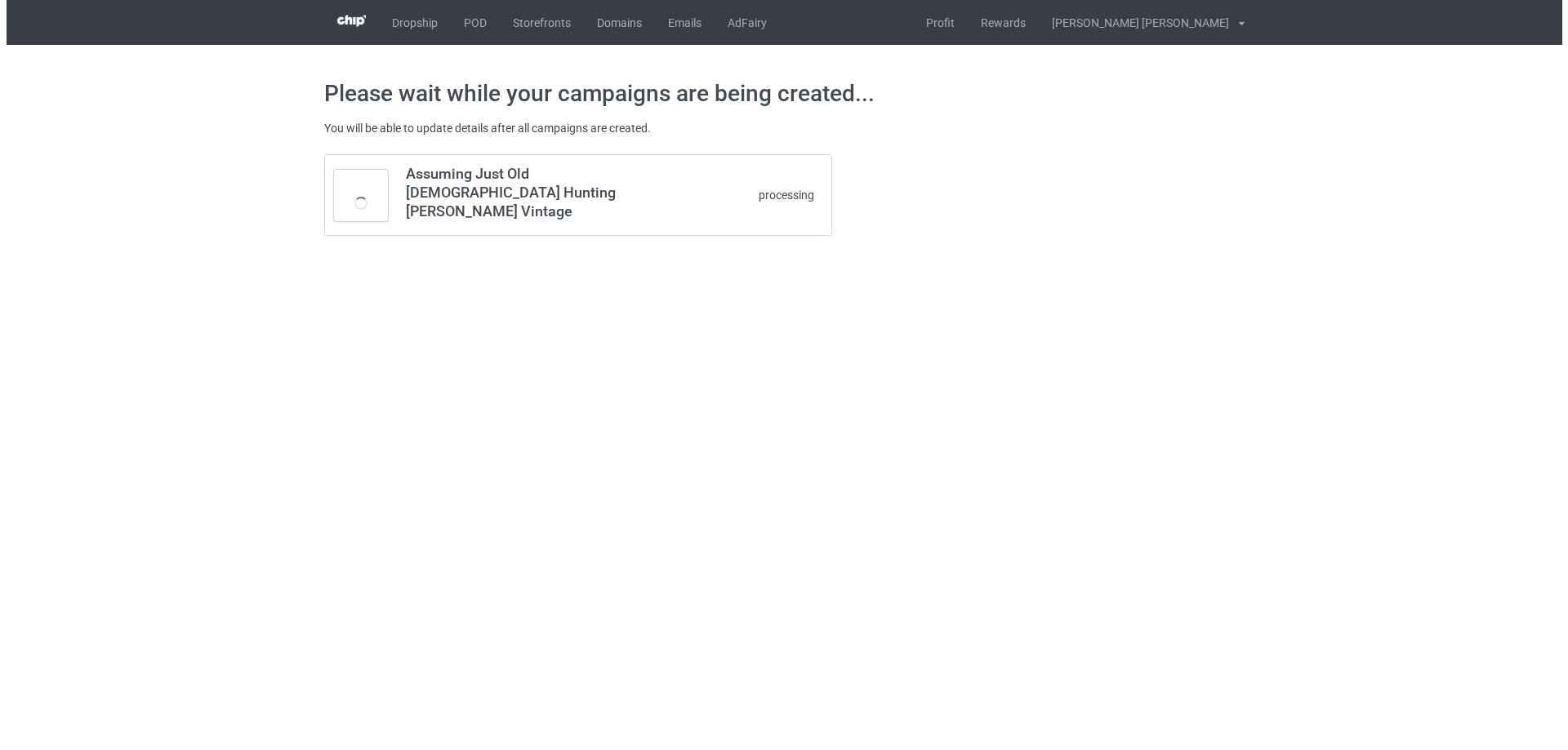
scroll to position [0, 0]
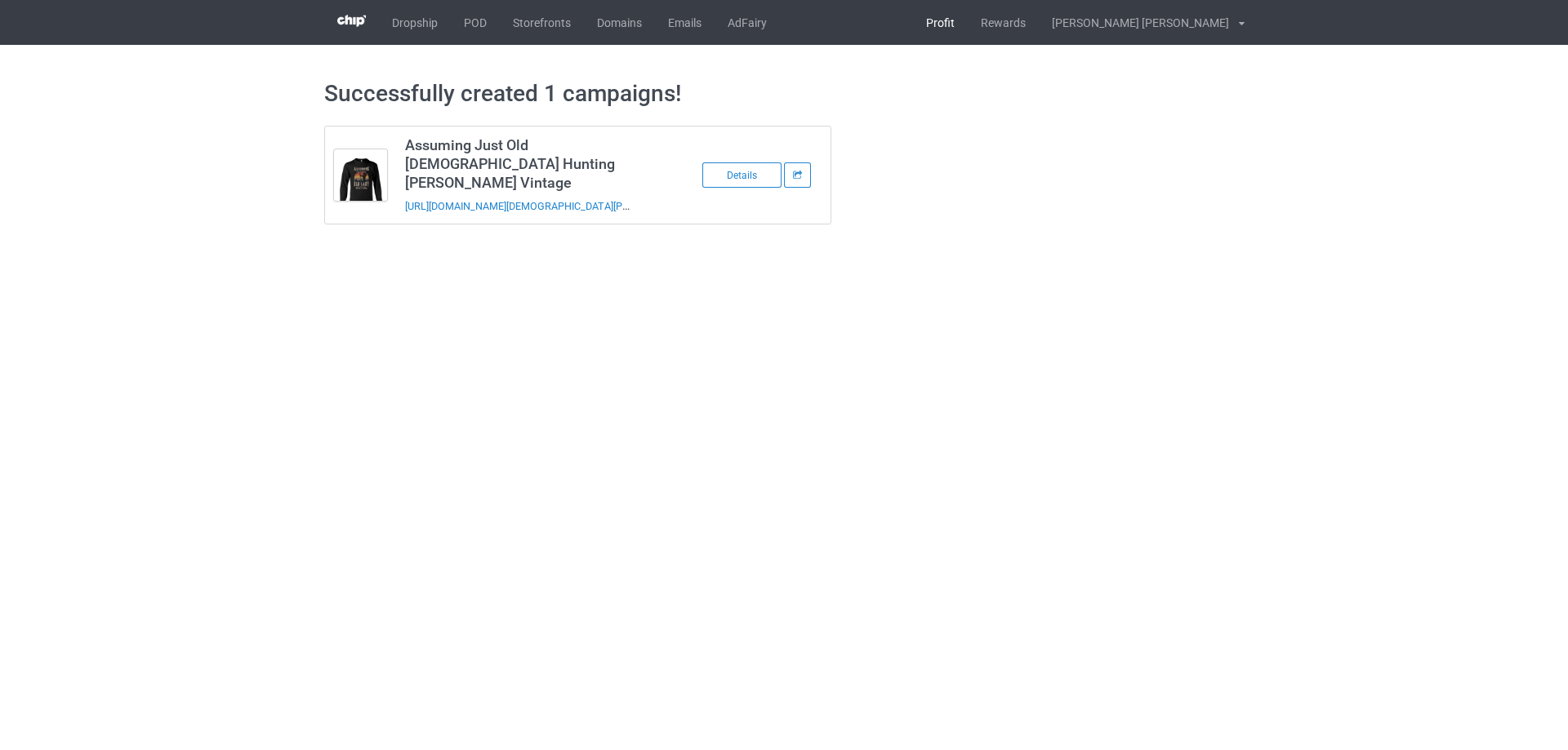
click at [967, 19] on link "Profit" at bounding box center [940, 22] width 55 height 45
